Goal: Navigation & Orientation: Find specific page/section

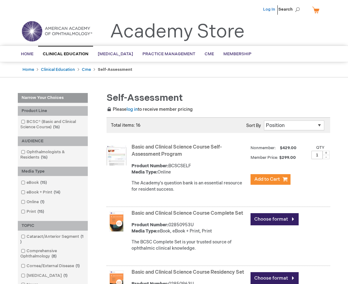
click at [266, 11] on link "Log In" at bounding box center [269, 9] width 12 height 5
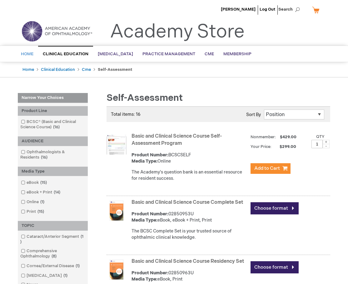
click at [23, 50] on link "Home" at bounding box center [27, 54] width 22 height 15
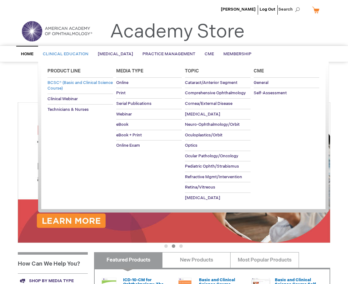
click at [81, 83] on span "BCSC® (Basic and Clinical Science Course)" at bounding box center [79, 85] width 65 height 11
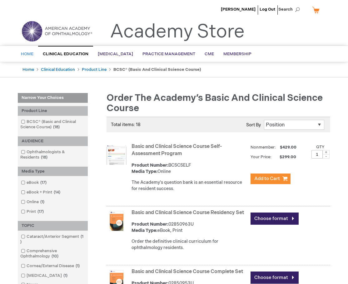
click at [28, 54] on span "Home" at bounding box center [27, 54] width 12 height 5
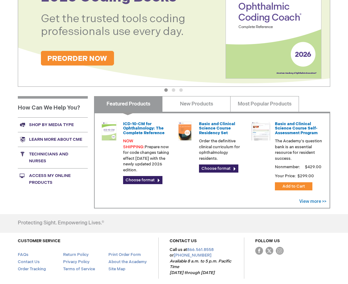
scroll to position [185, 0]
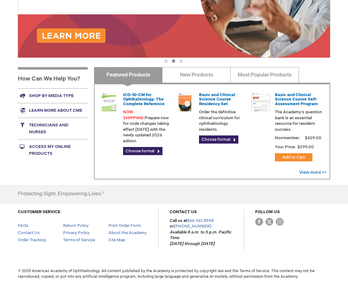
click at [47, 156] on link "Access My Online Products" at bounding box center [53, 150] width 70 height 22
